Goal: Find specific page/section: Find specific page/section

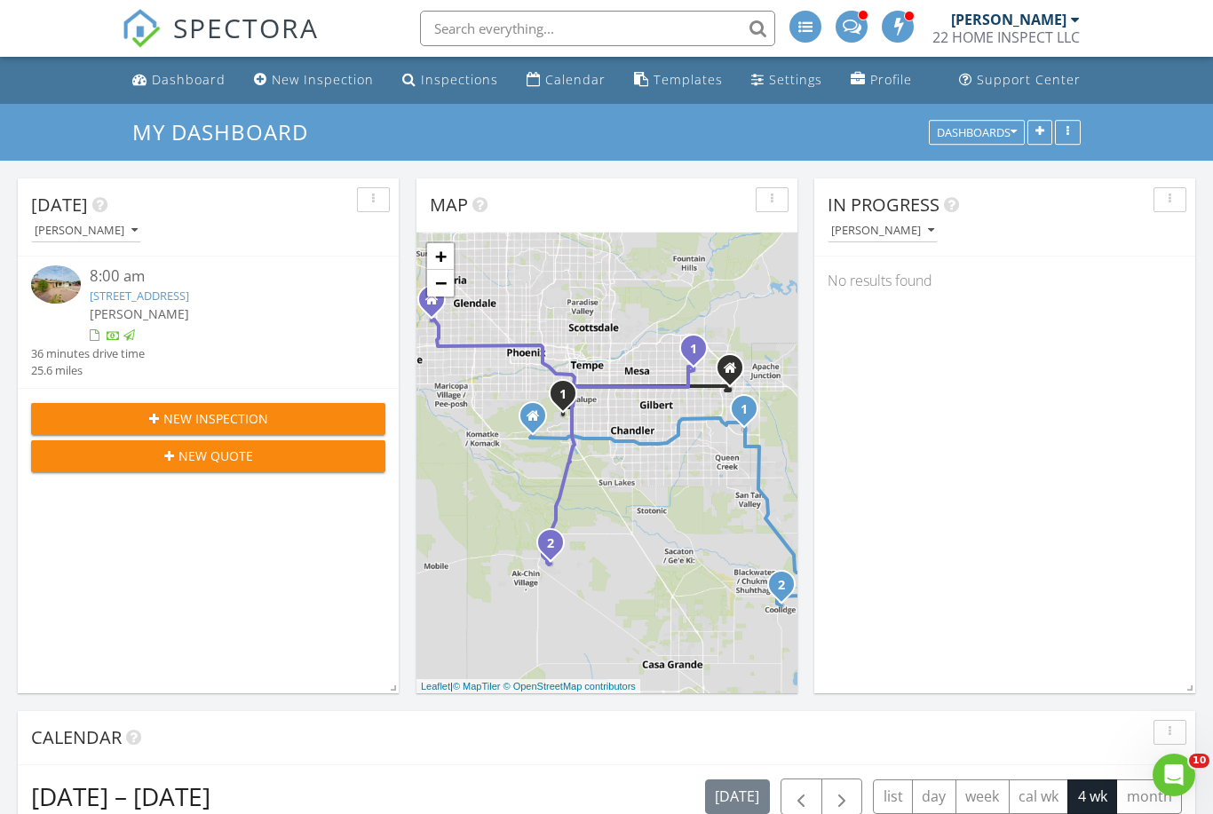
click at [573, 32] on input "text" at bounding box center [597, 29] width 355 height 36
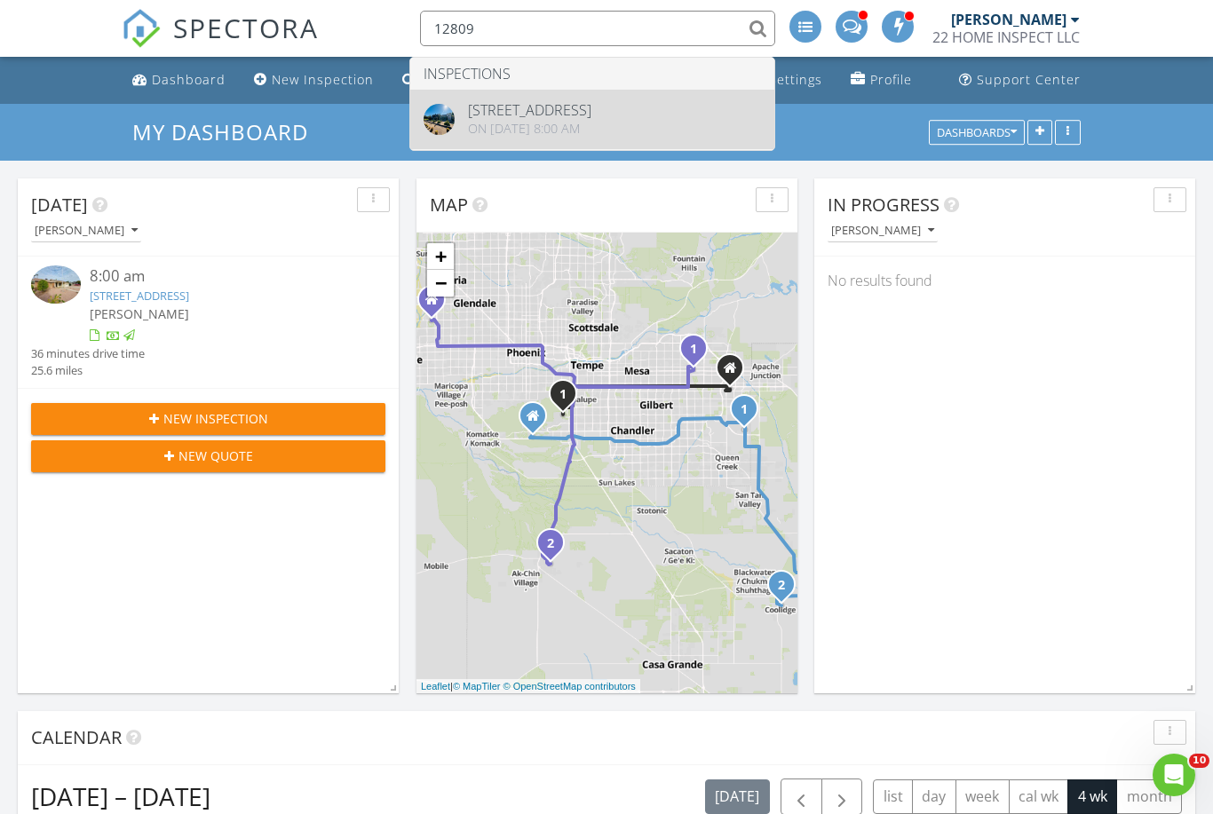
type input "12809"
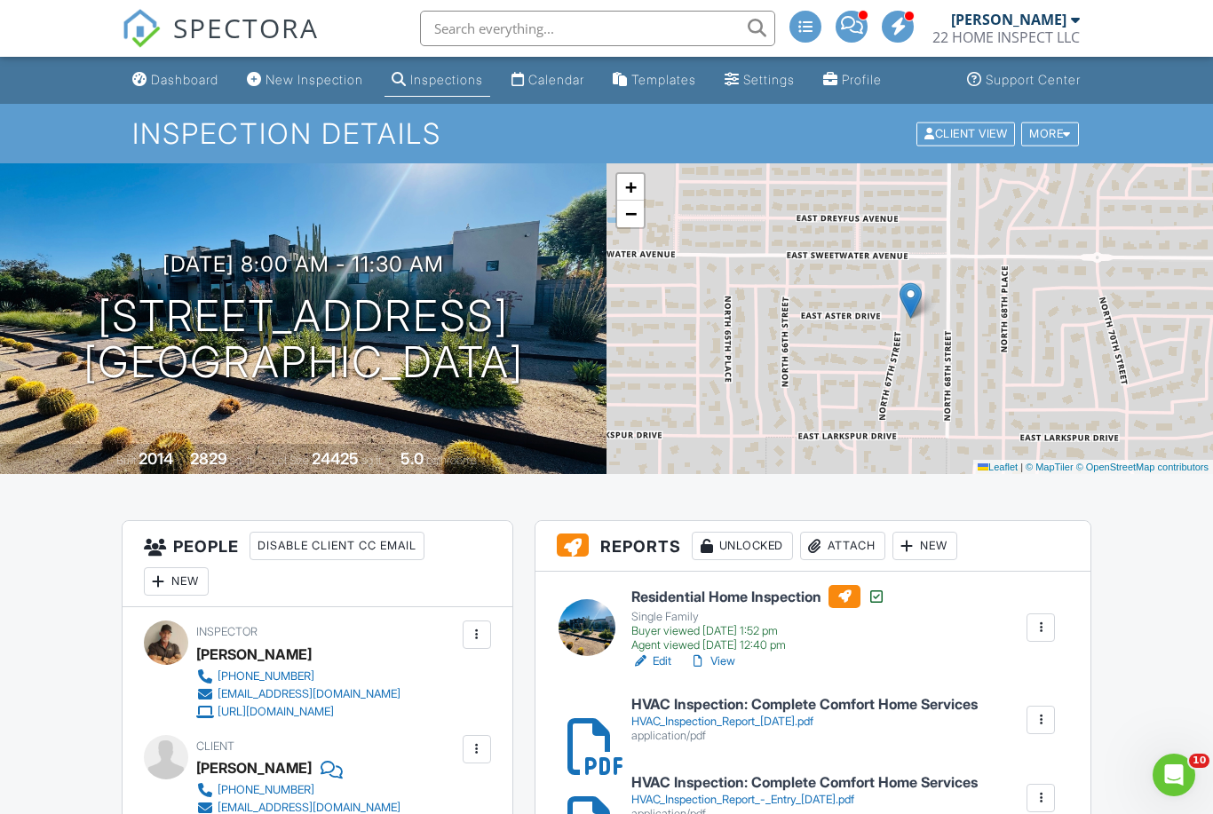
click at [732, 660] on link "View" at bounding box center [712, 661] width 46 height 18
click at [716, 661] on link "View" at bounding box center [712, 661] width 46 height 18
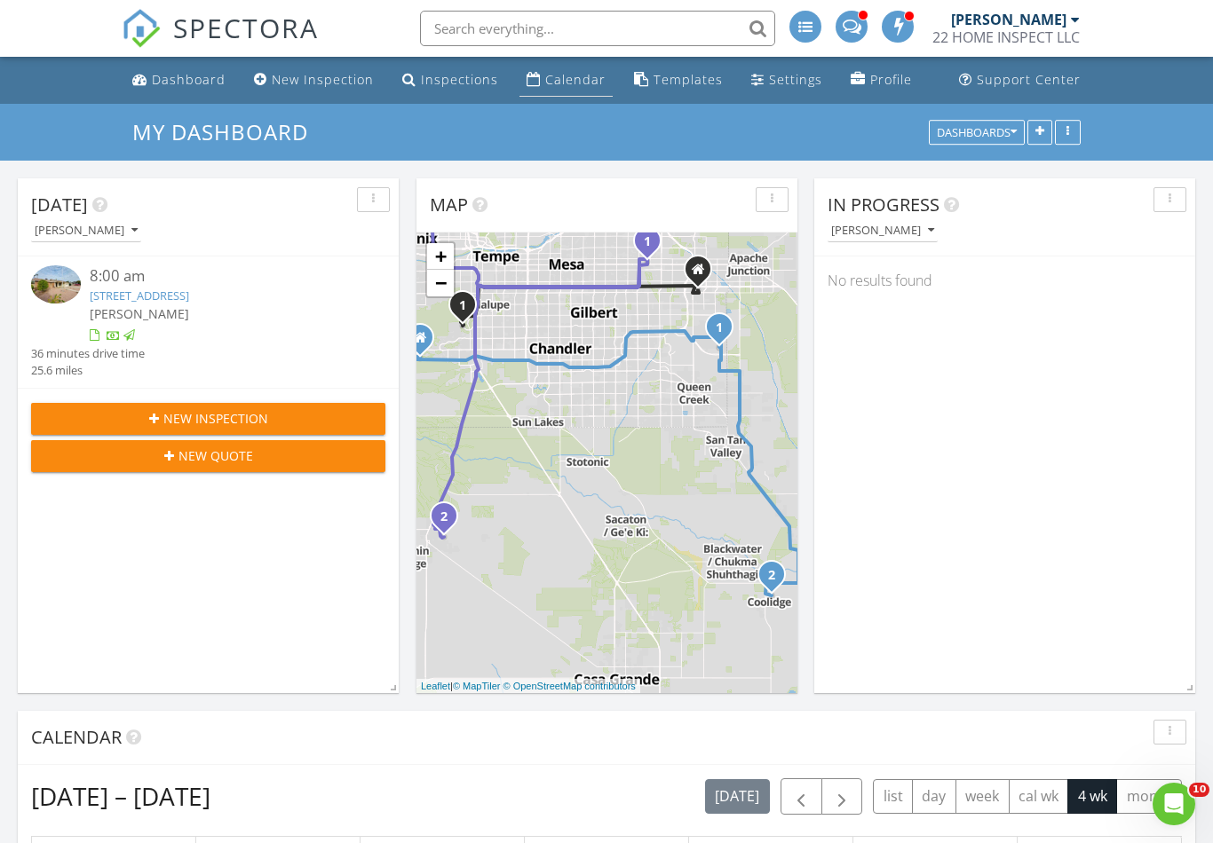
click at [576, 87] on div "Calendar" at bounding box center [575, 79] width 60 height 17
